Goal: Transaction & Acquisition: Purchase product/service

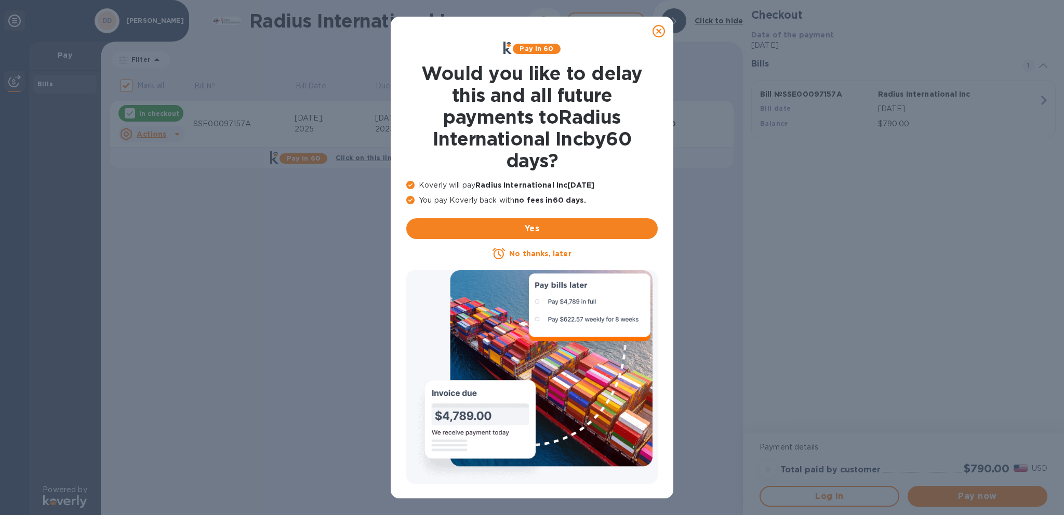
click at [549, 257] on u "No thanks, later" at bounding box center [540, 253] width 62 height 8
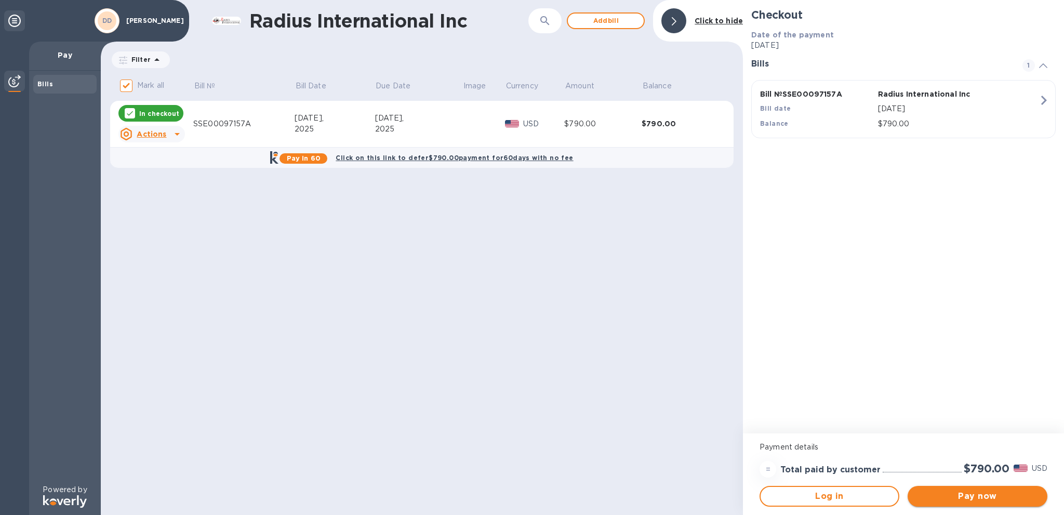
click at [966, 500] on span "Pay now" at bounding box center [977, 496] width 123 height 12
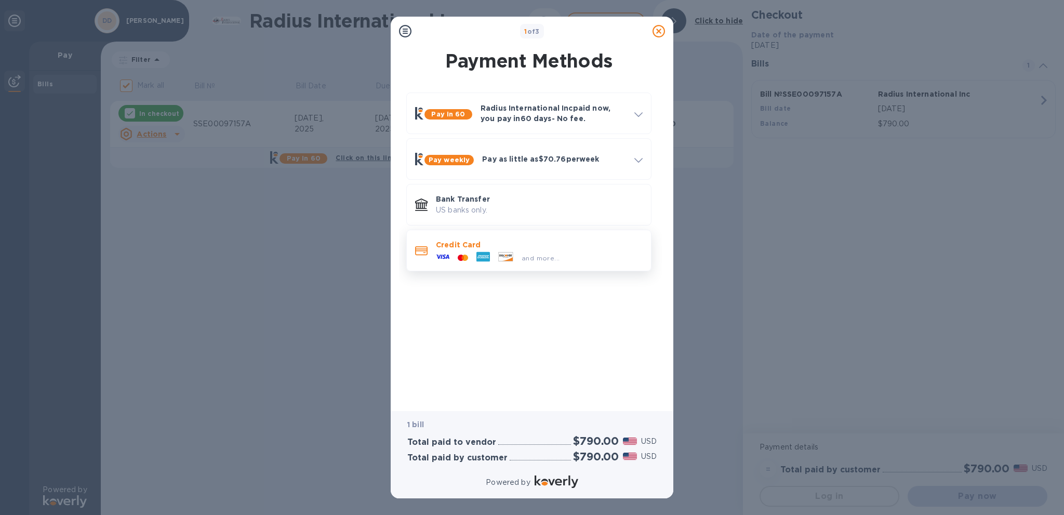
click at [556, 244] on p "Credit Card" at bounding box center [539, 245] width 207 height 10
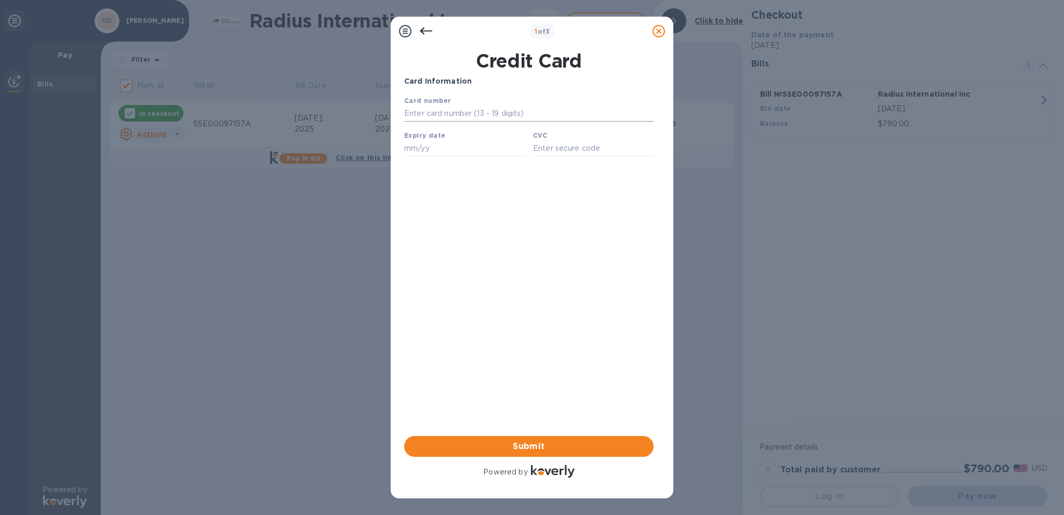
click at [472, 114] on input "text" at bounding box center [528, 114] width 249 height 16
click at [470, 246] on div "Card Information Your browser does not support iframes Submit Powered by" at bounding box center [528, 278] width 249 height 404
click at [507, 118] on input "text" at bounding box center [528, 114] width 249 height 16
click at [430, 117] on input "text" at bounding box center [528, 114] width 249 height 16
click at [432, 113] on input "text" at bounding box center [528, 114] width 249 height 16
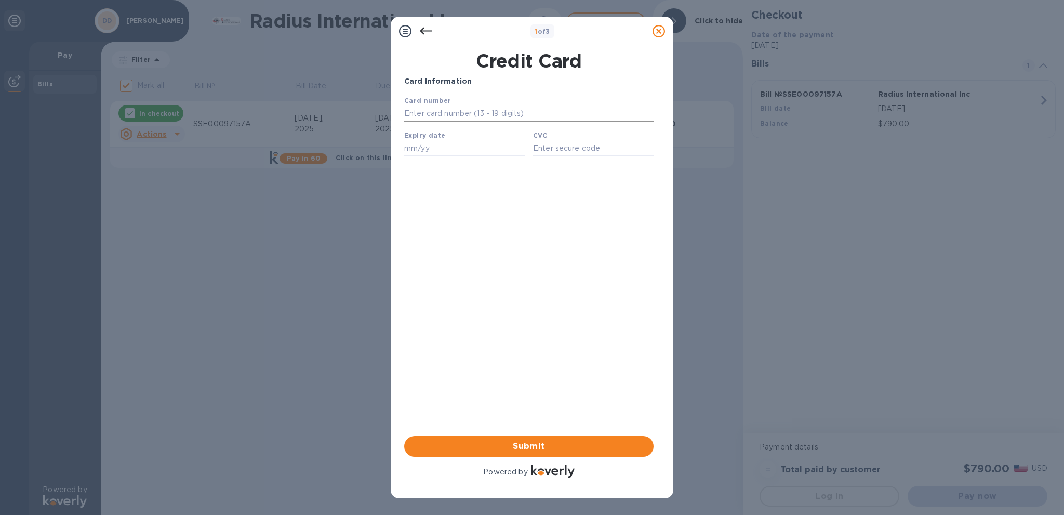
click at [432, 113] on input "text" at bounding box center [528, 114] width 249 height 16
click at [432, 114] on input "text" at bounding box center [528, 114] width 249 height 16
click at [549, 113] on input "text" at bounding box center [528, 114] width 249 height 16
click at [436, 114] on input "text" at bounding box center [528, 114] width 249 height 16
click at [615, 115] on input "text" at bounding box center [528, 114] width 249 height 16
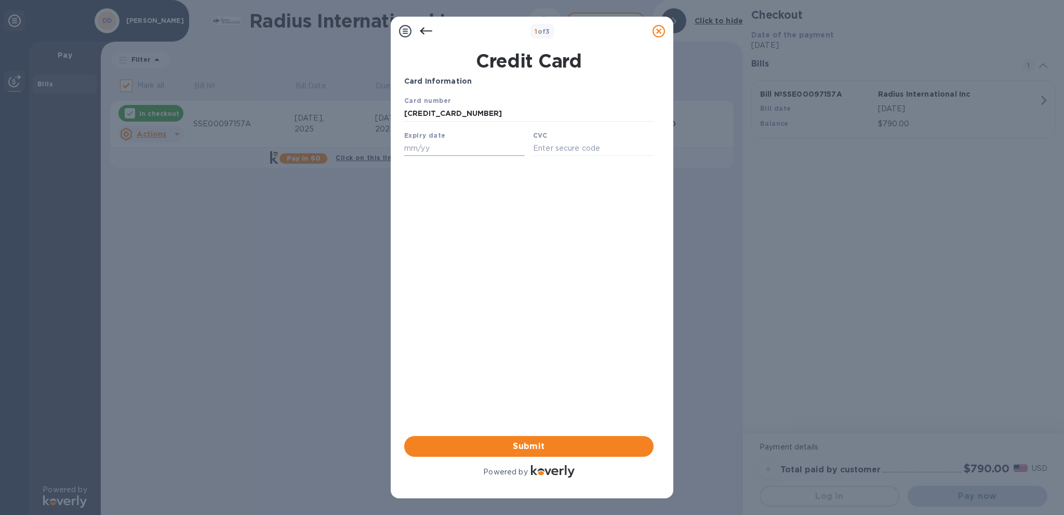
type input "[CREDIT_CARD_NUMBER]"
click at [426, 154] on input "text" at bounding box center [464, 148] width 121 height 16
type input "09/29"
click at [559, 153] on input "text" at bounding box center [593, 148] width 121 height 16
type input "507"
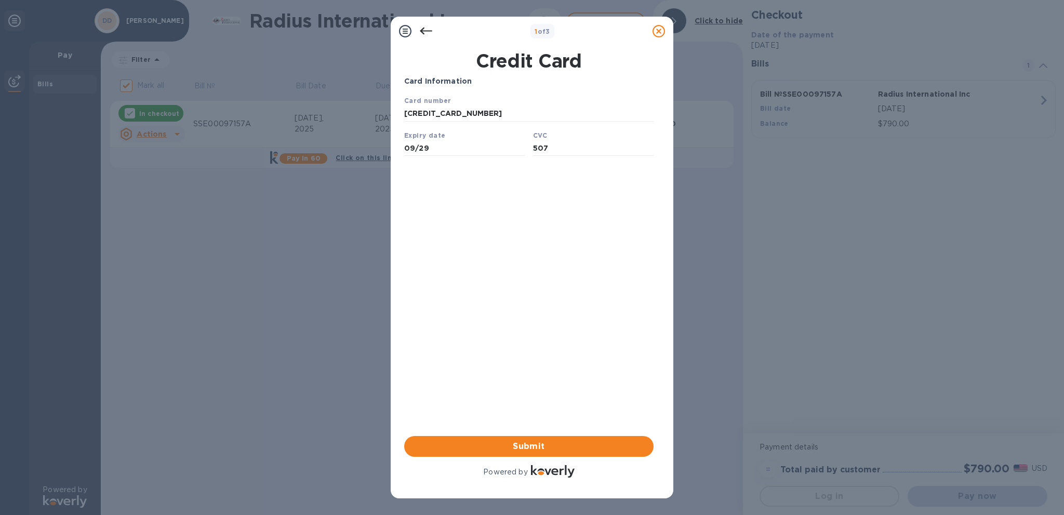
click at [542, 394] on div "Card Information Your browser does not support iframes Submit Powered by" at bounding box center [528, 278] width 249 height 404
drag, startPoint x: 480, startPoint y: 113, endPoint x: 403, endPoint y: 116, distance: 76.9
click at [404, 116] on html "Card number [CREDIT_CARD_NUMBER] Expiry date 09/29 CVC 507 Save" at bounding box center [528, 129] width 249 height 69
drag, startPoint x: 423, startPoint y: 150, endPoint x: 400, endPoint y: 150, distance: 22.9
click at [404, 150] on html "Card number [CREDIT_CARD_NUMBER] Expiry date 09/29 CVC 507 Save" at bounding box center [528, 129] width 249 height 69
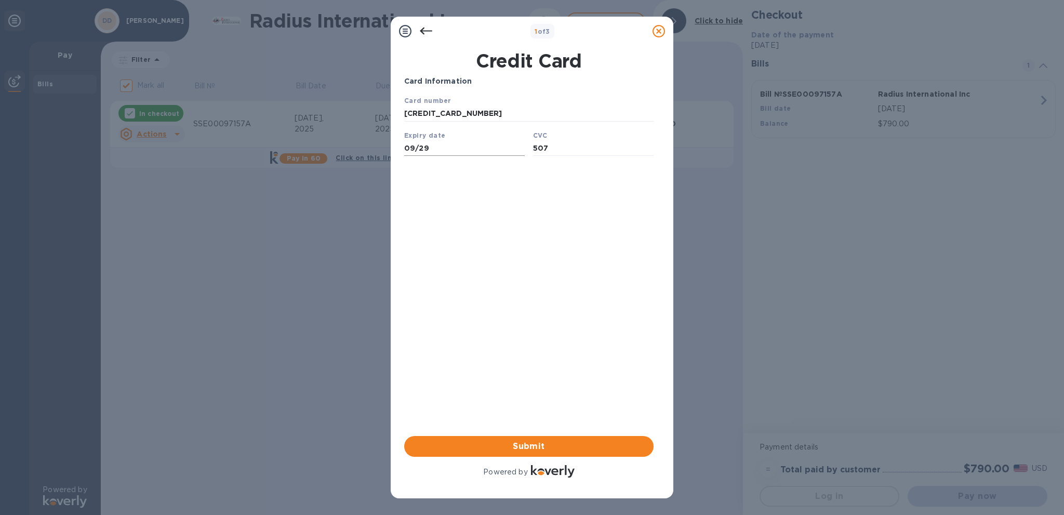
drag, startPoint x: 531, startPoint y: 150, endPoint x: 517, endPoint y: 150, distance: 13.5
click at [517, 150] on div "Card number [CREDIT_CARD_NUMBER] Expiry date 09/29 CVC 507 Save" at bounding box center [529, 129] width 258 height 77
click at [528, 383] on div "Card Information Your browser does not support iframes Submit Powered by" at bounding box center [528, 278] width 249 height 404
click at [525, 444] on span "Submit" at bounding box center [529, 446] width 233 height 12
